Goal: Task Accomplishment & Management: Use online tool/utility

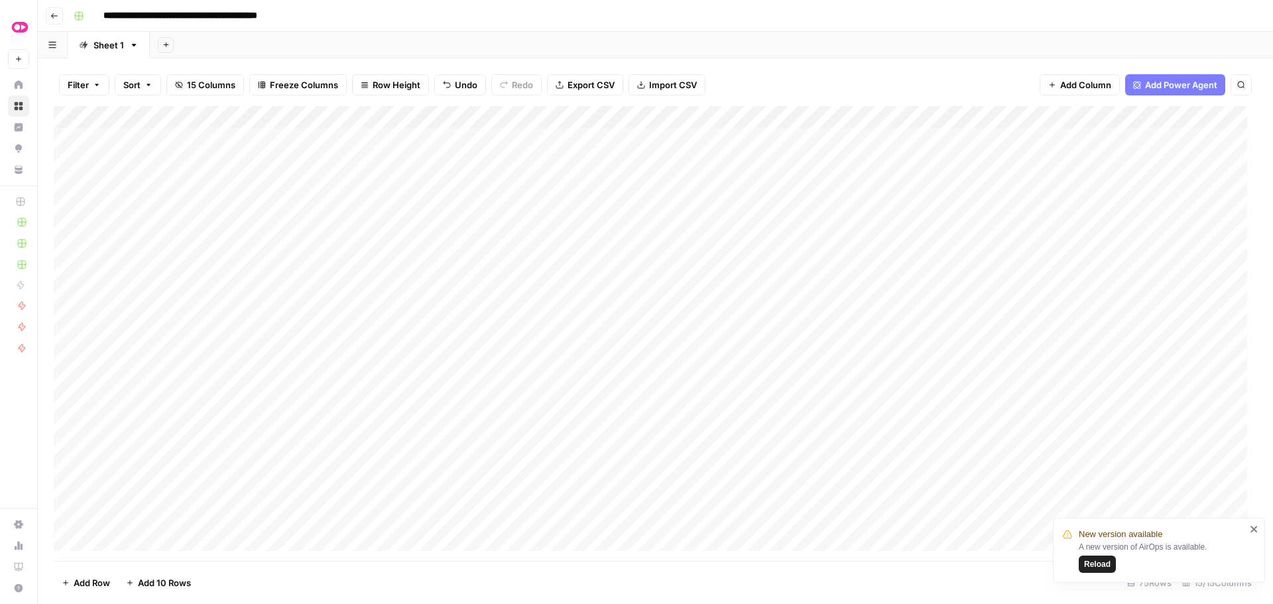
click at [604, 411] on div "Add Column" at bounding box center [656, 333] width 1204 height 455
click at [604, 432] on div "Add Column" at bounding box center [656, 333] width 1204 height 455
click at [604, 454] on div "Add Column" at bounding box center [656, 333] width 1204 height 455
drag, startPoint x: 600, startPoint y: 476, endPoint x: 604, endPoint y: 483, distance: 8.6
click at [601, 476] on div "Add Column" at bounding box center [656, 333] width 1204 height 455
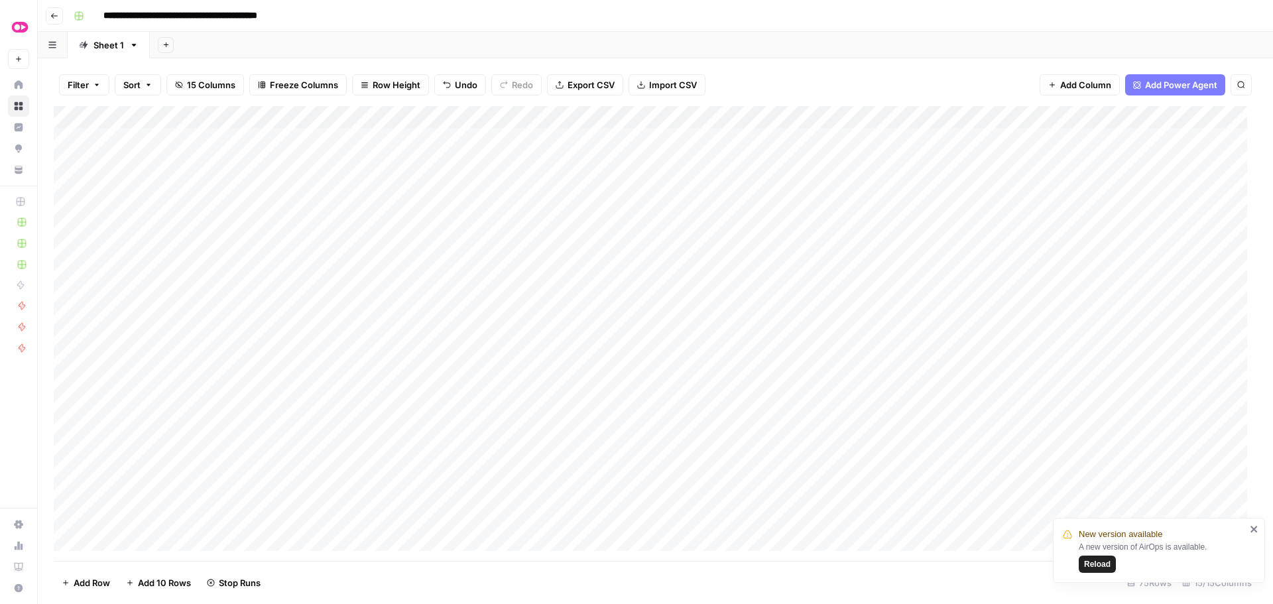
click at [606, 500] on div "Add Column" at bounding box center [656, 333] width 1204 height 455
click at [606, 255] on div "Add Column" at bounding box center [656, 333] width 1204 height 455
click at [604, 280] on div "Add Column" at bounding box center [656, 333] width 1204 height 455
click at [604, 304] on div "Add Column" at bounding box center [656, 333] width 1204 height 455
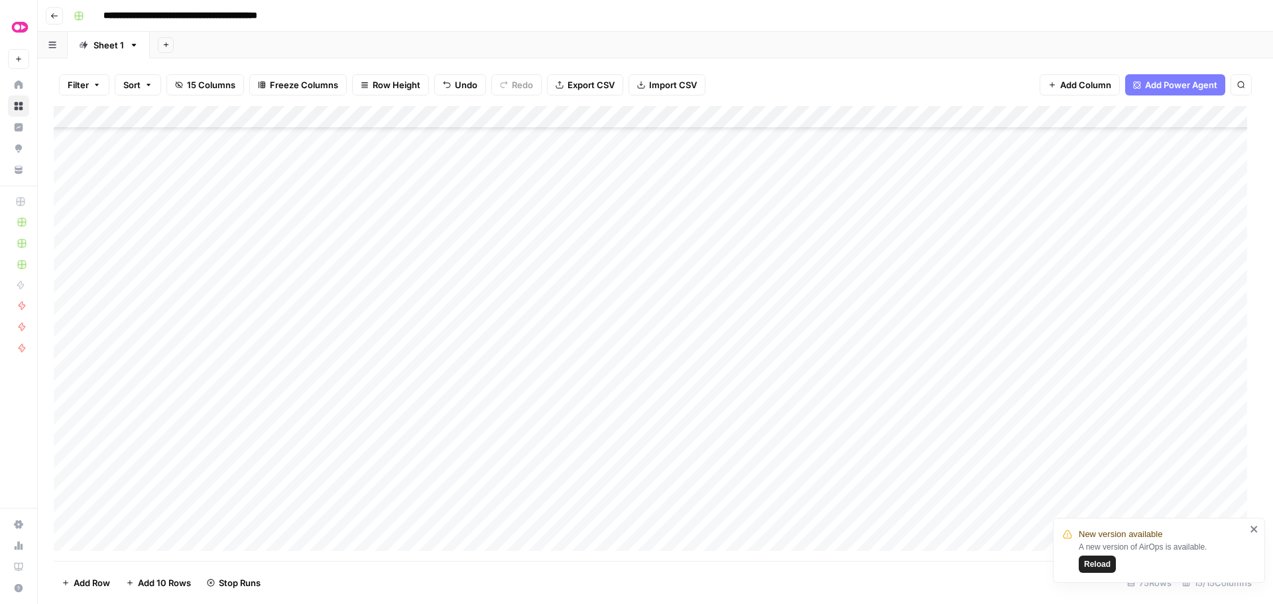
click at [607, 324] on div "Add Column" at bounding box center [656, 333] width 1204 height 455
click at [602, 349] on div "Add Column" at bounding box center [656, 333] width 1204 height 455
click at [604, 369] on div "Add Column" at bounding box center [656, 333] width 1204 height 455
click at [607, 395] on div "Add Column" at bounding box center [656, 333] width 1204 height 455
click at [1101, 566] on span "Reload" at bounding box center [1097, 564] width 27 height 12
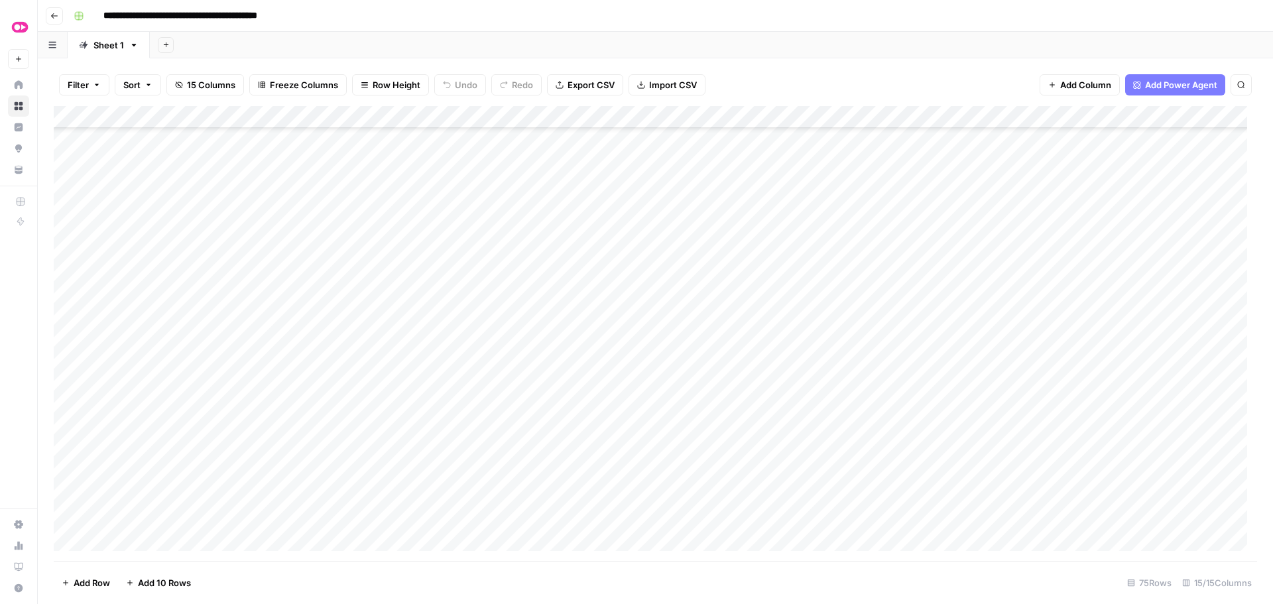
scroll to position [464, 0]
click at [608, 218] on div "Add Column" at bounding box center [656, 333] width 1204 height 455
click at [607, 237] on div "Add Column" at bounding box center [656, 333] width 1204 height 455
click at [603, 259] on div "Add Column" at bounding box center [656, 333] width 1204 height 455
click at [603, 282] on div "Add Column" at bounding box center [656, 333] width 1204 height 455
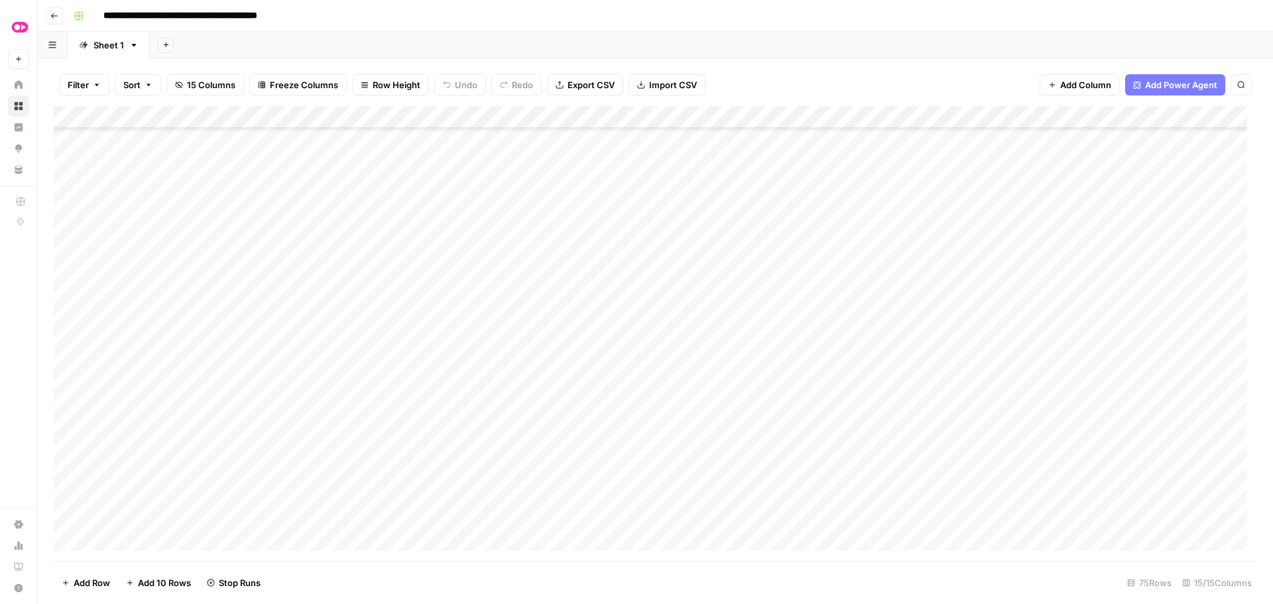
click at [600, 306] on div "Add Column" at bounding box center [656, 333] width 1204 height 455
click at [753, 72] on div "Filter Sort 15 Columns Freeze Columns Row Height Undo Redo Export CSV Import CS…" at bounding box center [656, 85] width 1204 height 42
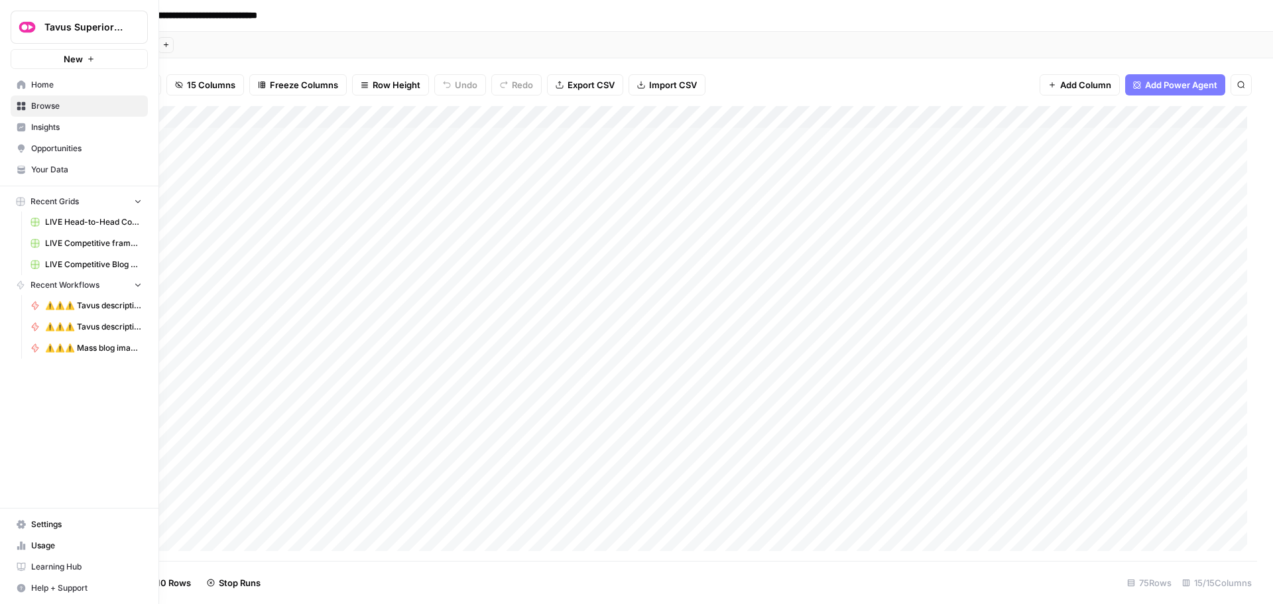
click at [25, 82] on icon at bounding box center [21, 84] width 9 height 9
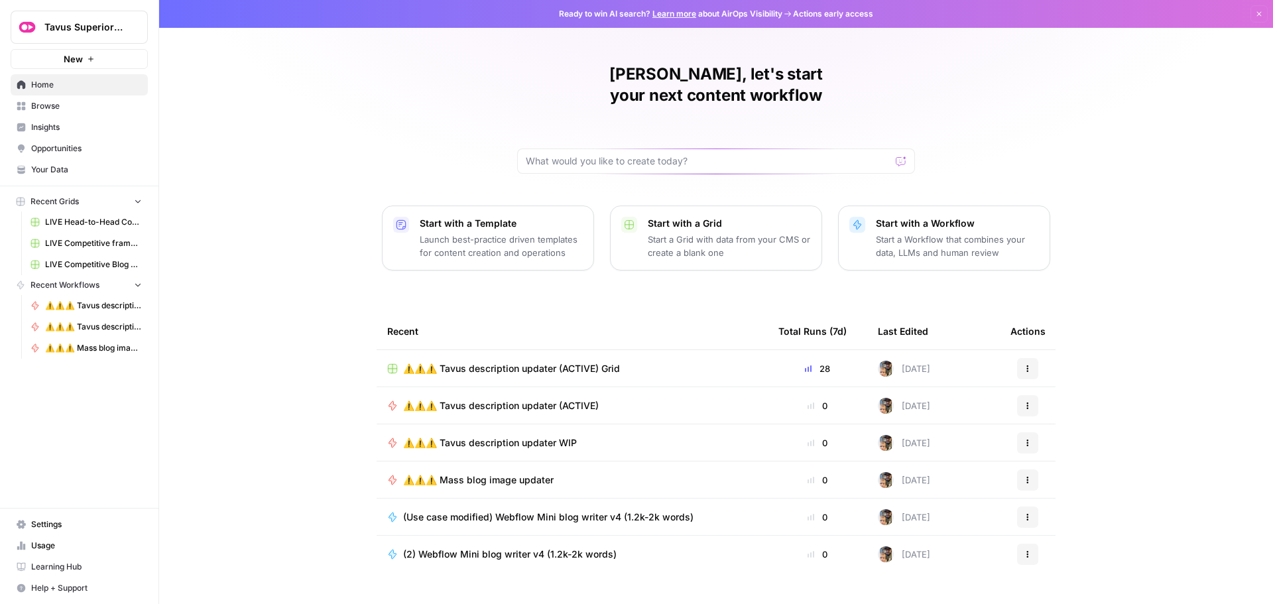
click at [540, 399] on span "⚠️⚠️⚠️ Tavus description updater (ACTIVE)" at bounding box center [501, 405] width 196 height 13
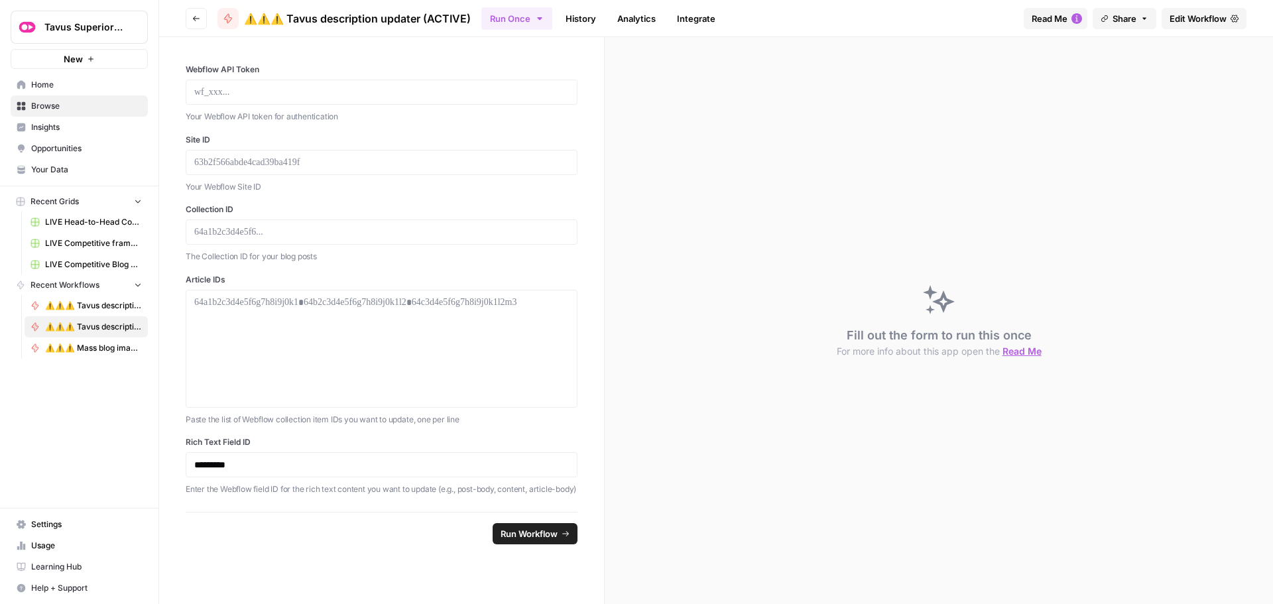
click at [1210, 21] on span "Edit Workflow" at bounding box center [1198, 18] width 57 height 13
